Goal: Transaction & Acquisition: Obtain resource

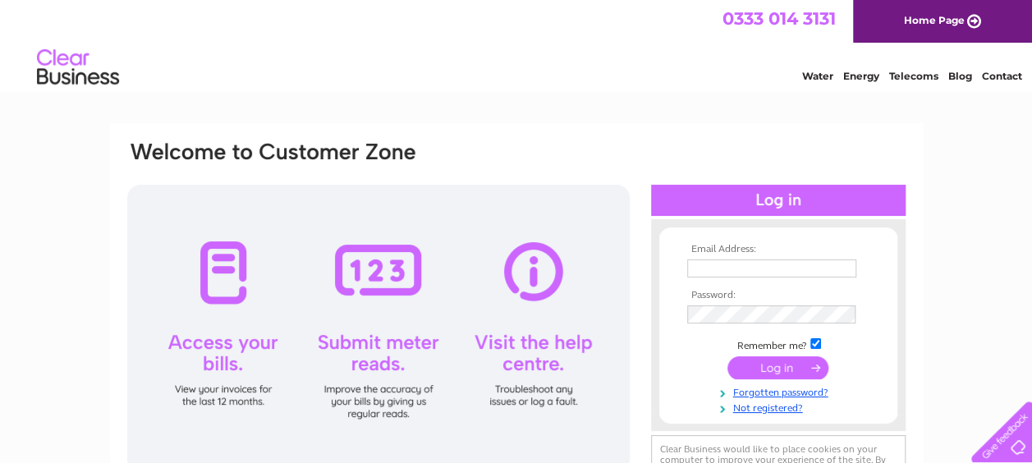
type input "fleming6tt@btinternet.com"
click at [764, 375] on input "submit" at bounding box center [778, 367] width 101 height 23
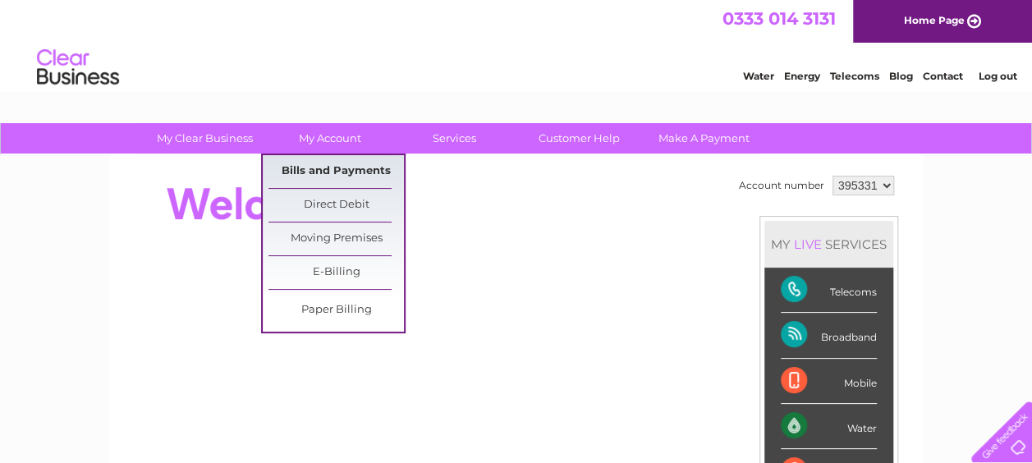
click at [314, 166] on link "Bills and Payments" at bounding box center [336, 171] width 135 height 33
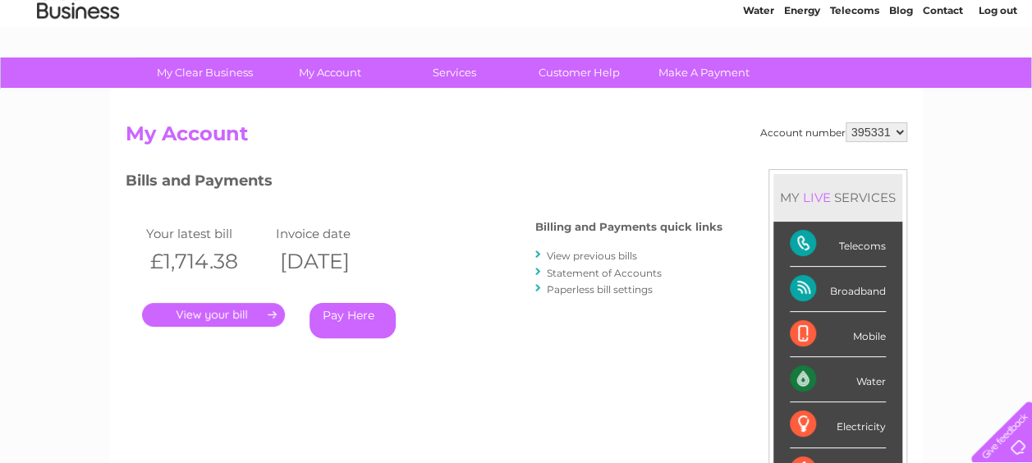
scroll to position [56, 0]
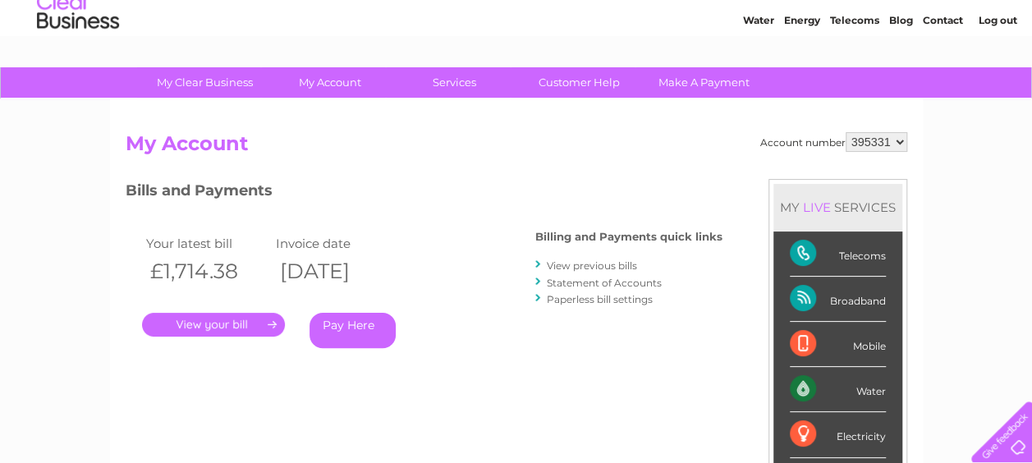
click at [233, 327] on link "." at bounding box center [213, 325] width 143 height 24
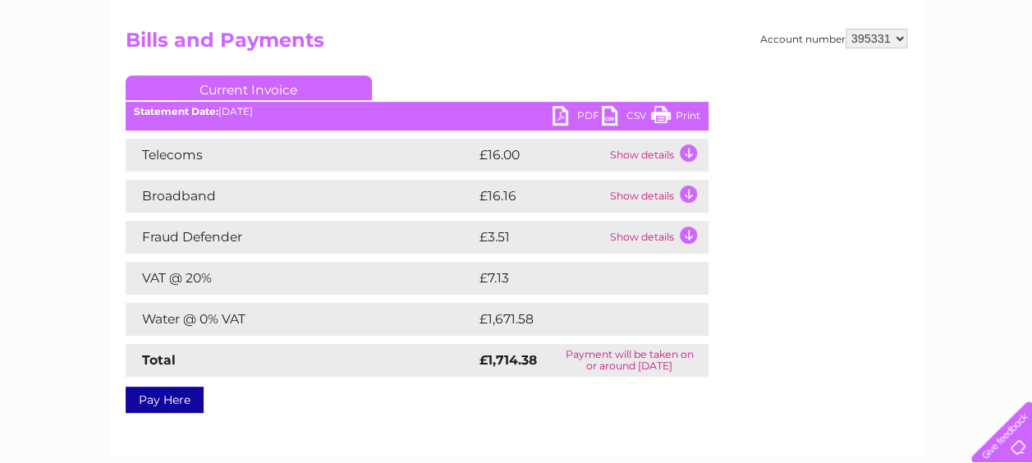
scroll to position [166, 0]
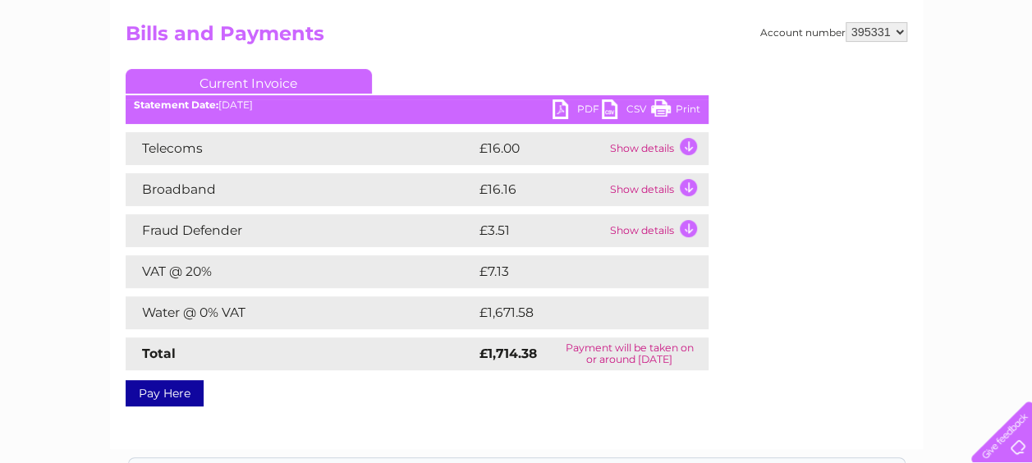
click at [560, 107] on link "PDF" at bounding box center [577, 111] width 49 height 24
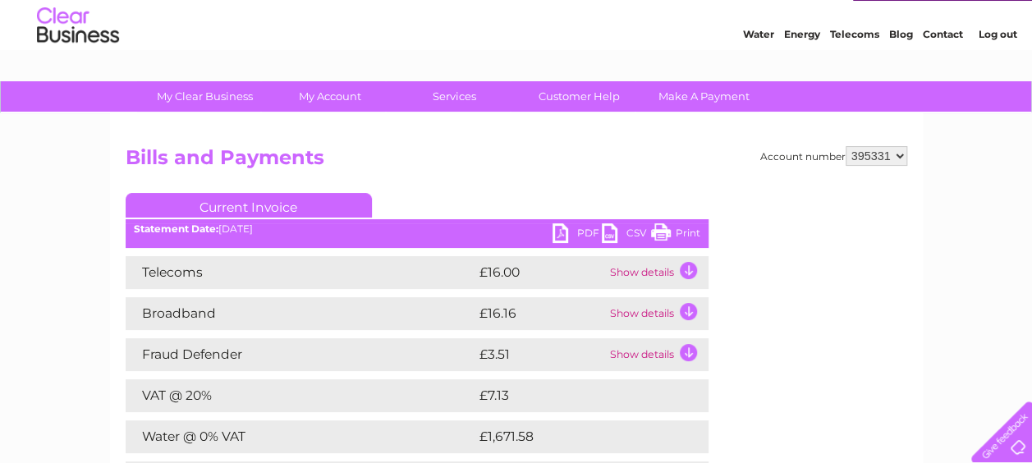
scroll to position [0, 0]
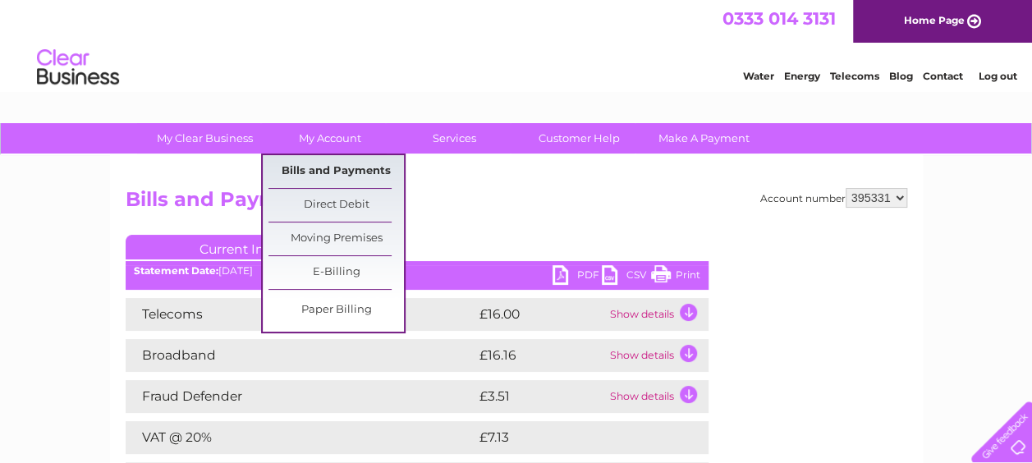
click at [346, 168] on link "Bills and Payments" at bounding box center [336, 171] width 135 height 33
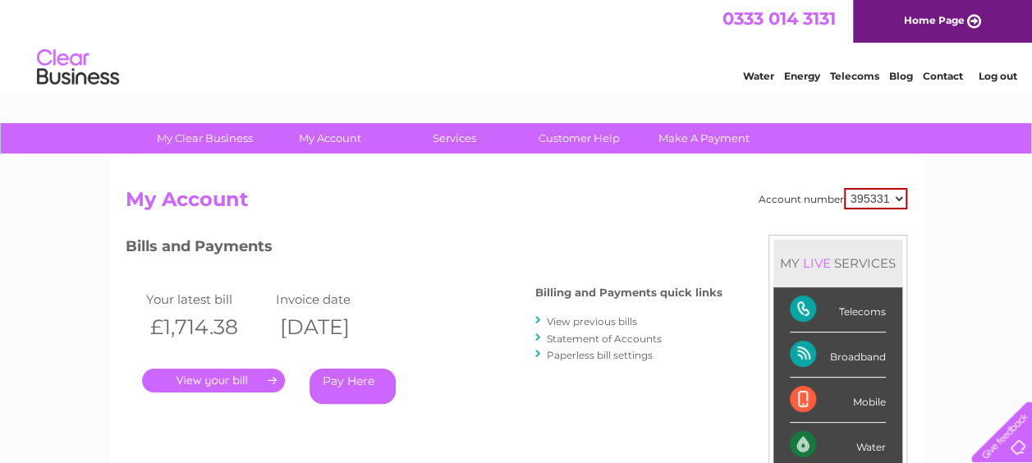
click at [576, 319] on link "View previous bills" at bounding box center [592, 321] width 90 height 12
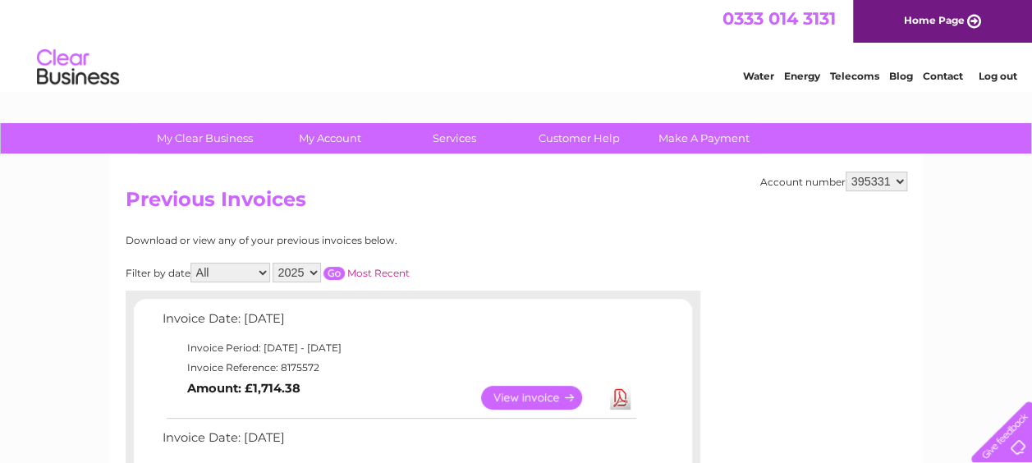
click at [1001, 73] on link "Log out" at bounding box center [997, 76] width 39 height 12
